Goal: Communication & Community: Answer question/provide support

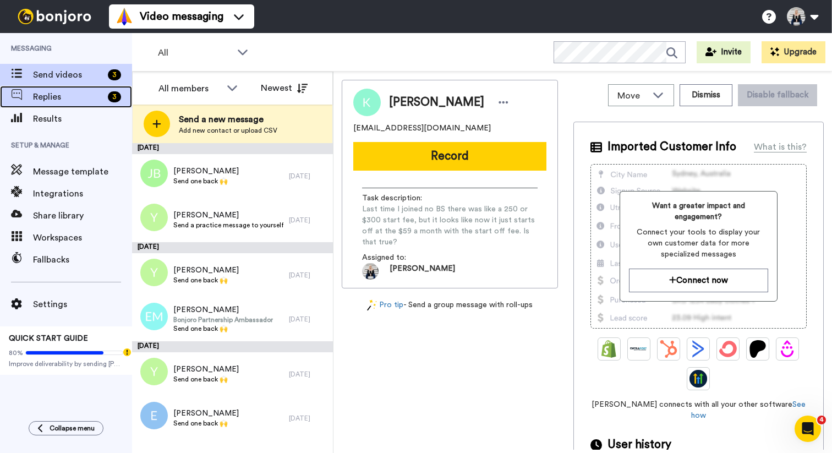
click at [68, 96] on span "Replies" at bounding box center [68, 96] width 70 height 13
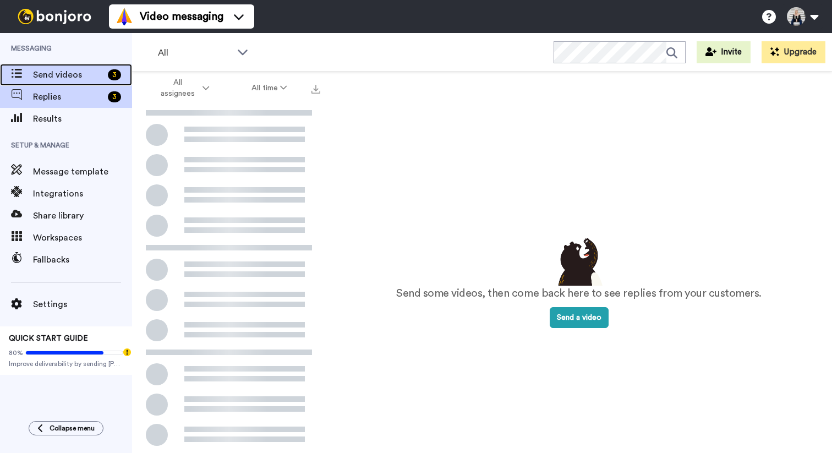
click at [77, 74] on span "Send videos" at bounding box center [68, 74] width 70 height 13
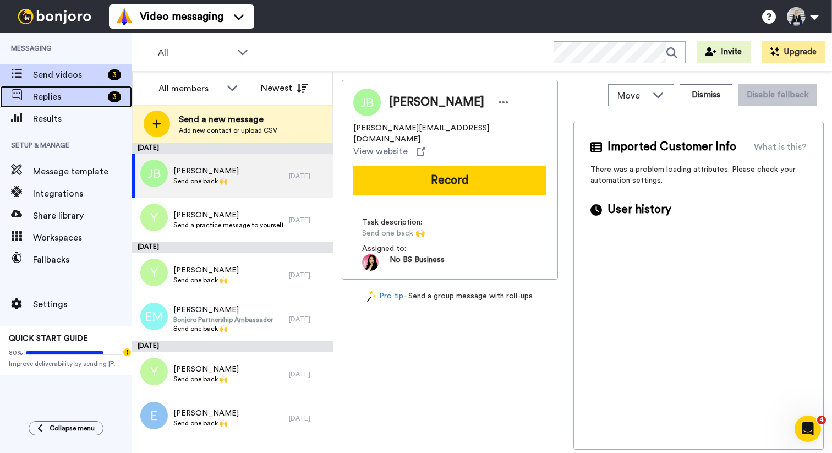
click at [52, 97] on span "Replies" at bounding box center [68, 96] width 70 height 13
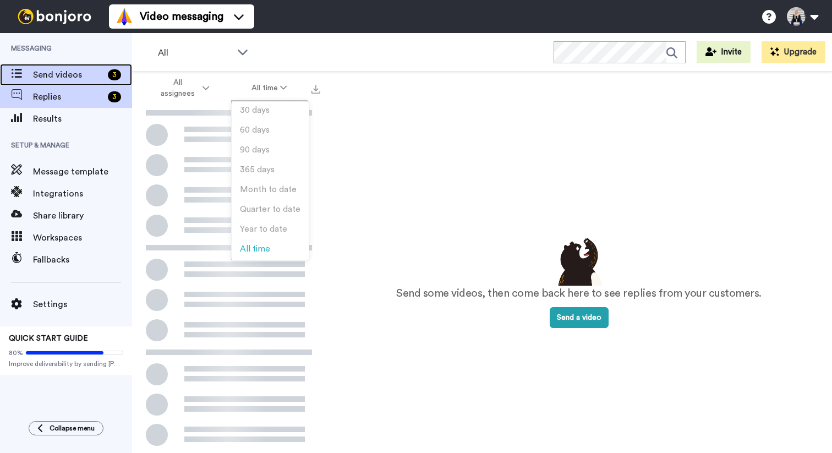
click at [82, 73] on span "Send videos" at bounding box center [68, 74] width 70 height 13
